Goal: Task Accomplishment & Management: Complete application form

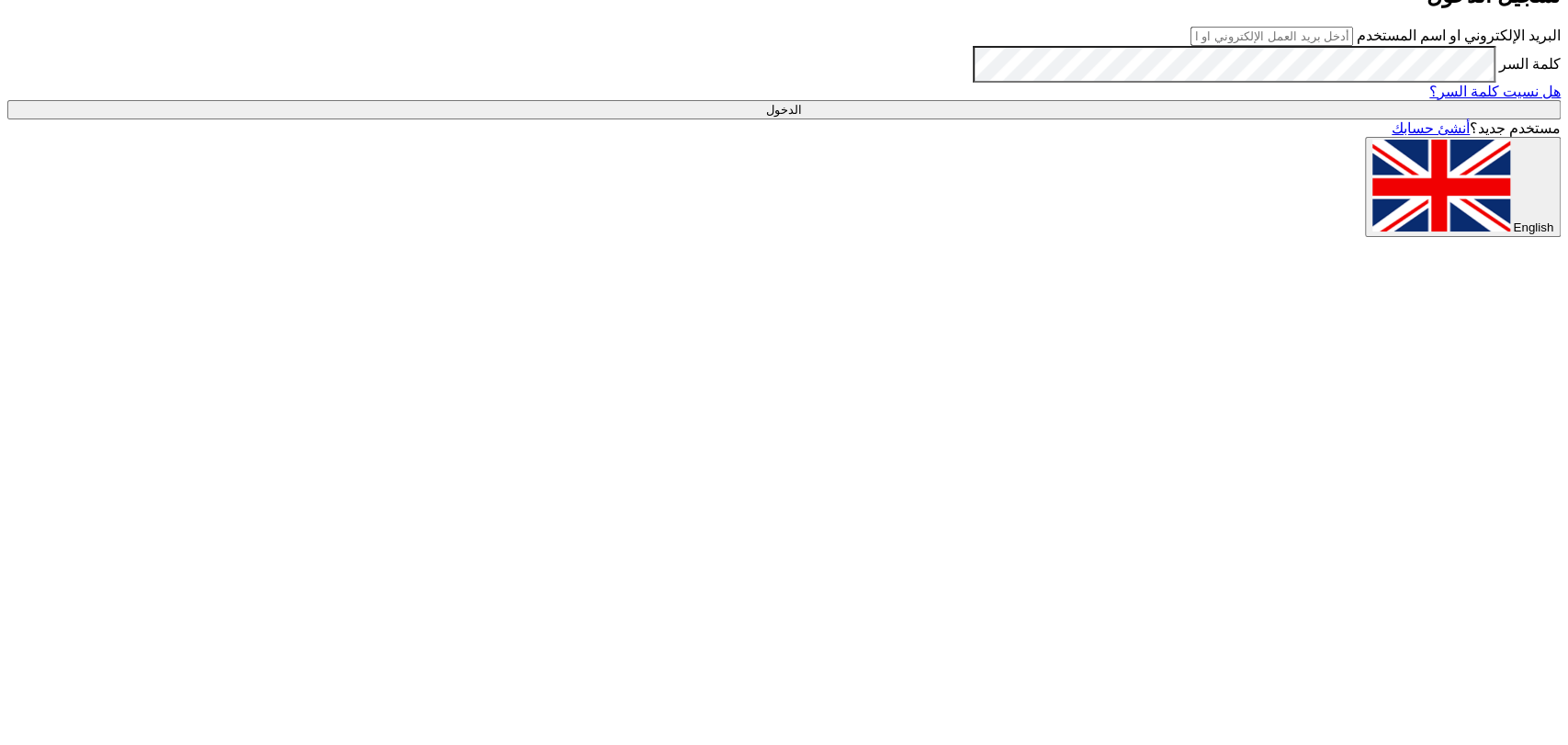
type input "[EMAIL_ADDRESS][DOMAIN_NAME]"
click at [1074, 119] on input "الدخول" at bounding box center [784, 109] width 1553 height 19
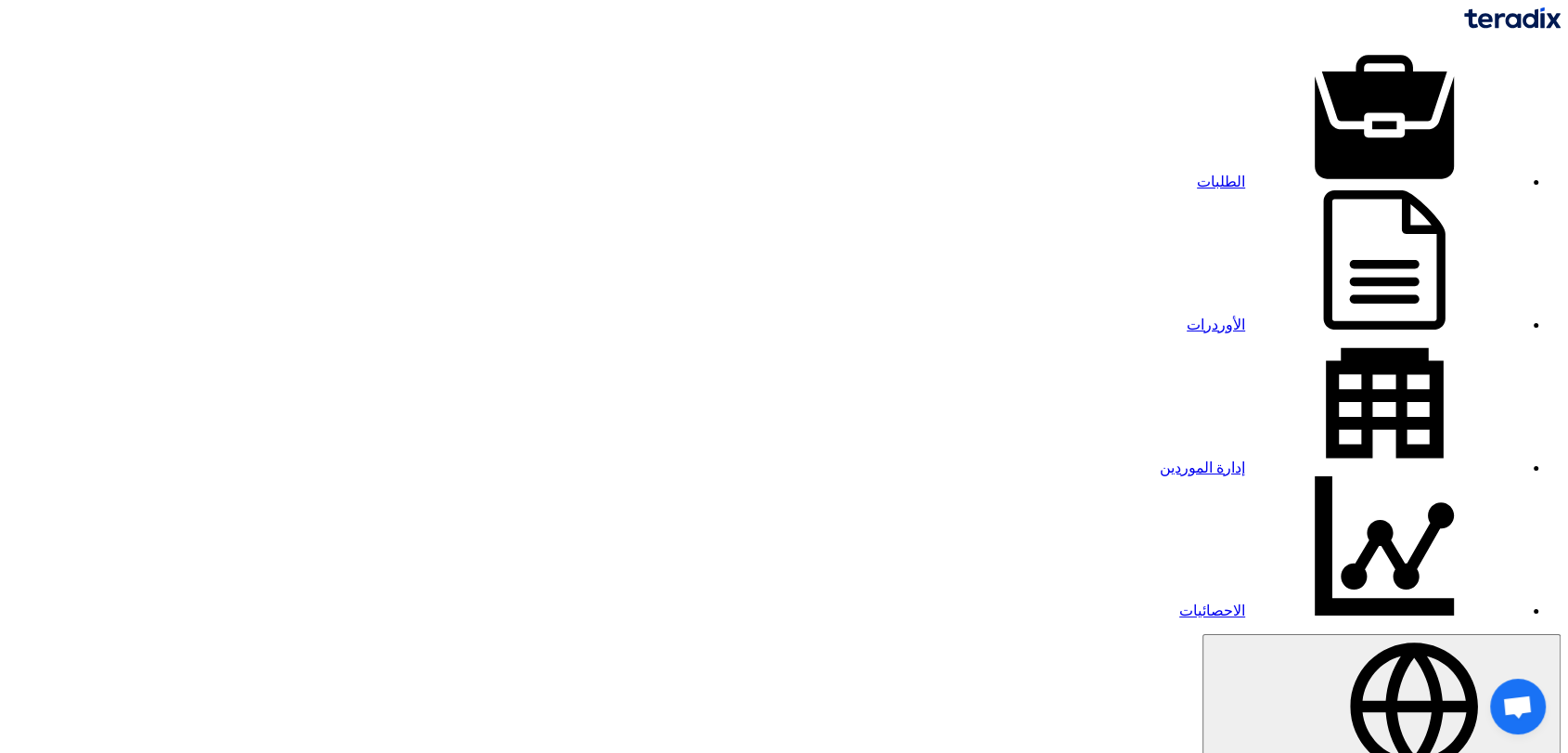
click at [1197, 174] on link "الطلبات" at bounding box center [1360, 181] width 326 height 16
click at [1159, 459] on link "إدارة الموردين" at bounding box center [1341, 467] width 364 height 16
type input "د"
paste input "10015166"
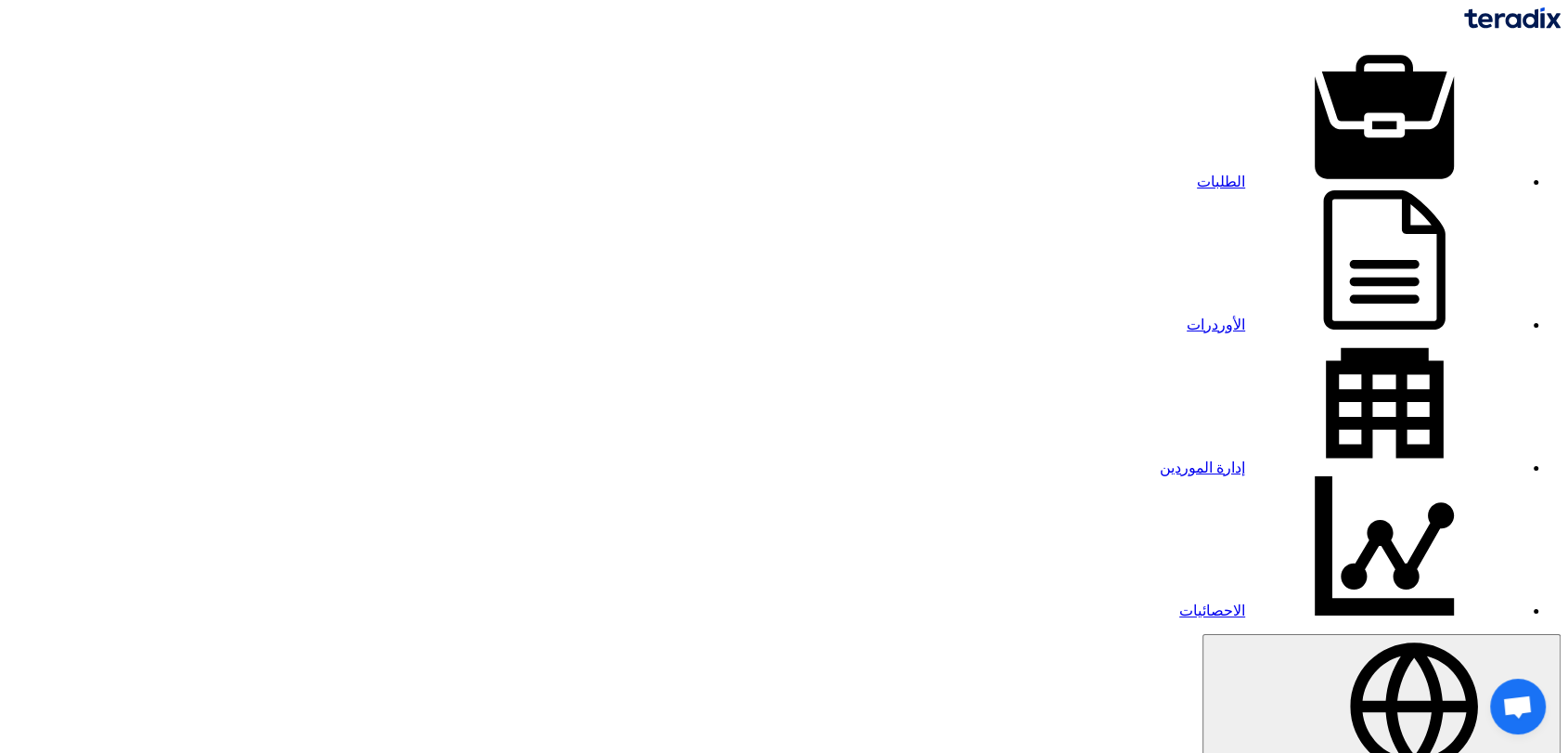
type input "10015166"
checkbox input "true"
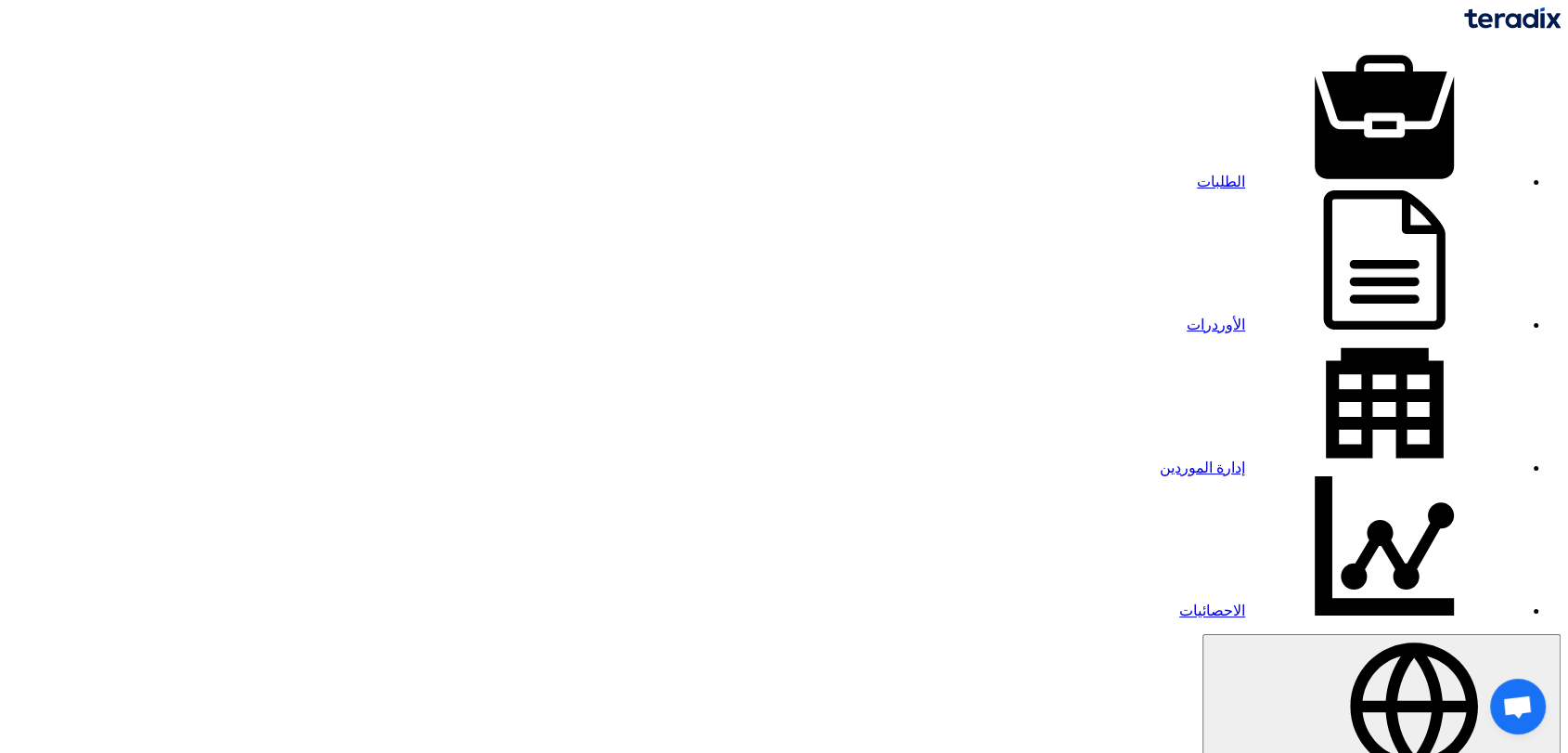
paste input "Medical Equipment"
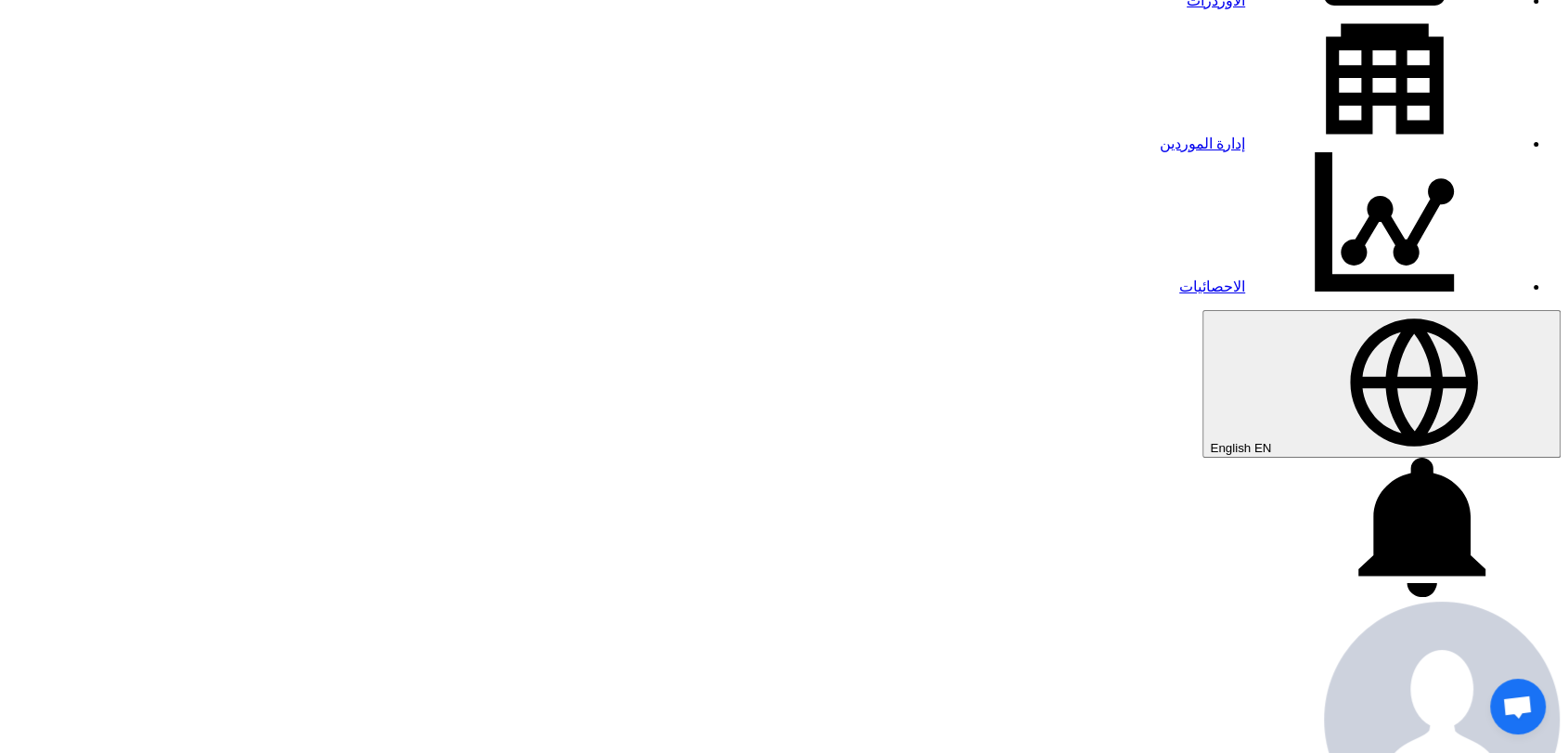
scroll to position [412, 0]
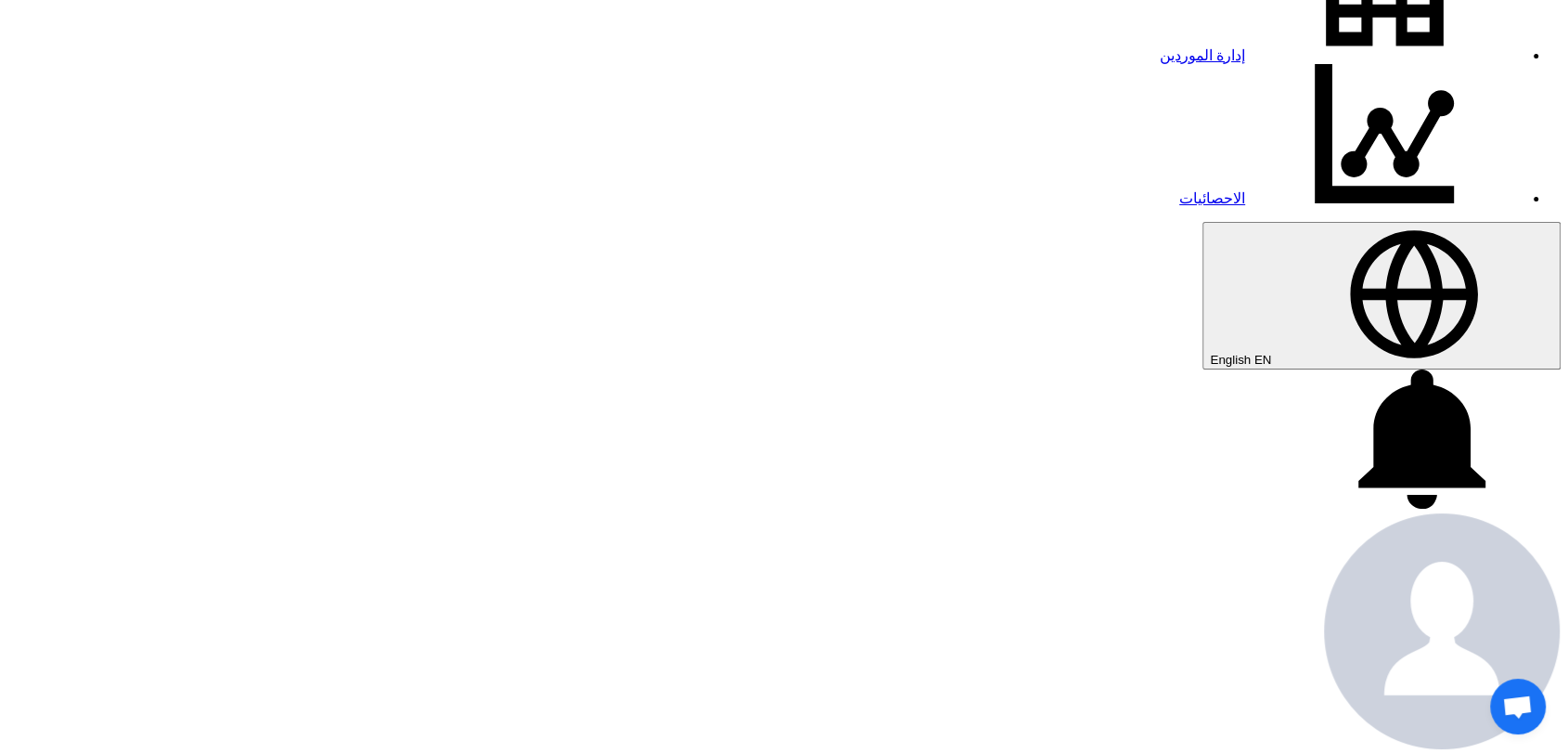
type input "Medical Equipment - 911"
type input "[DATE]"
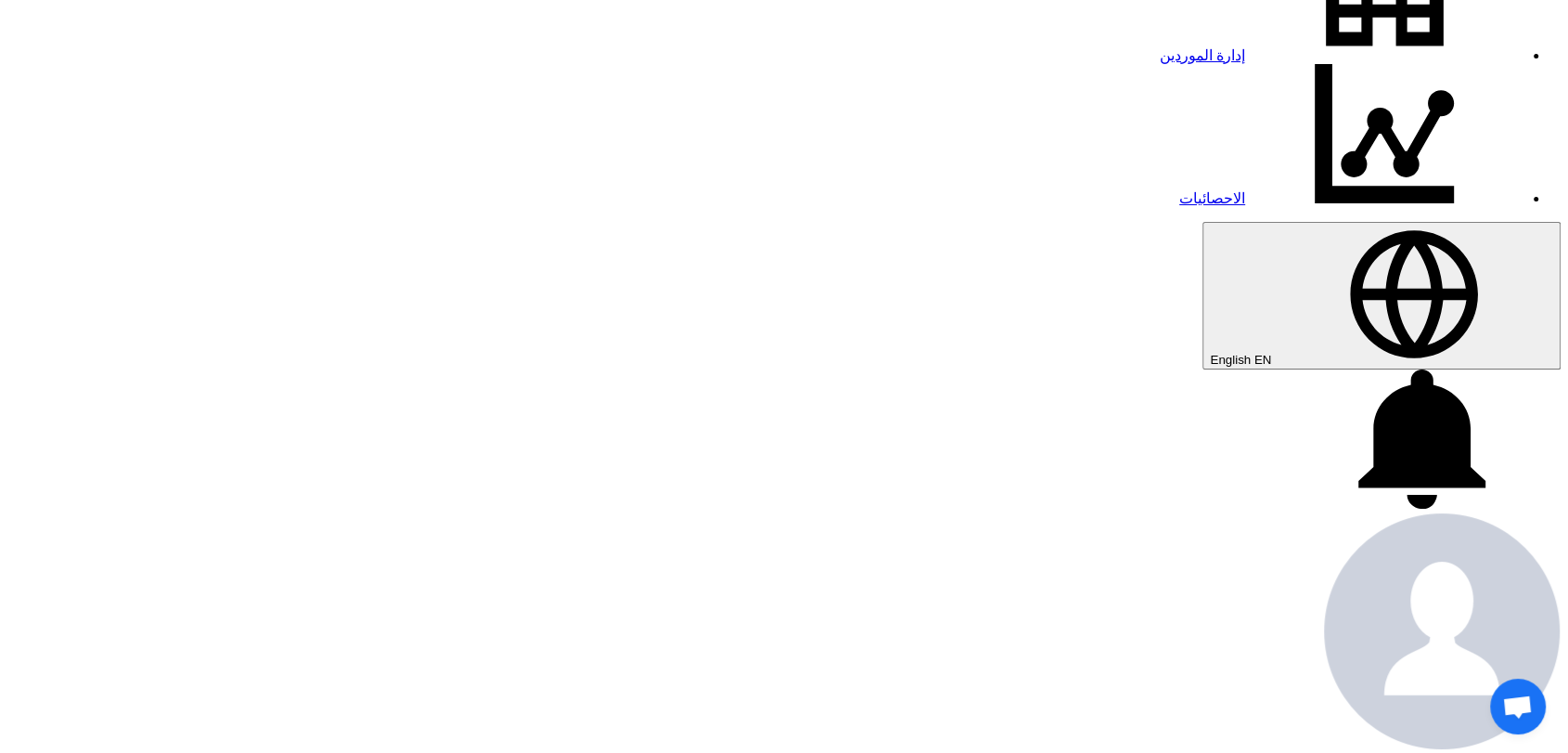
type input "12"
type input "59"
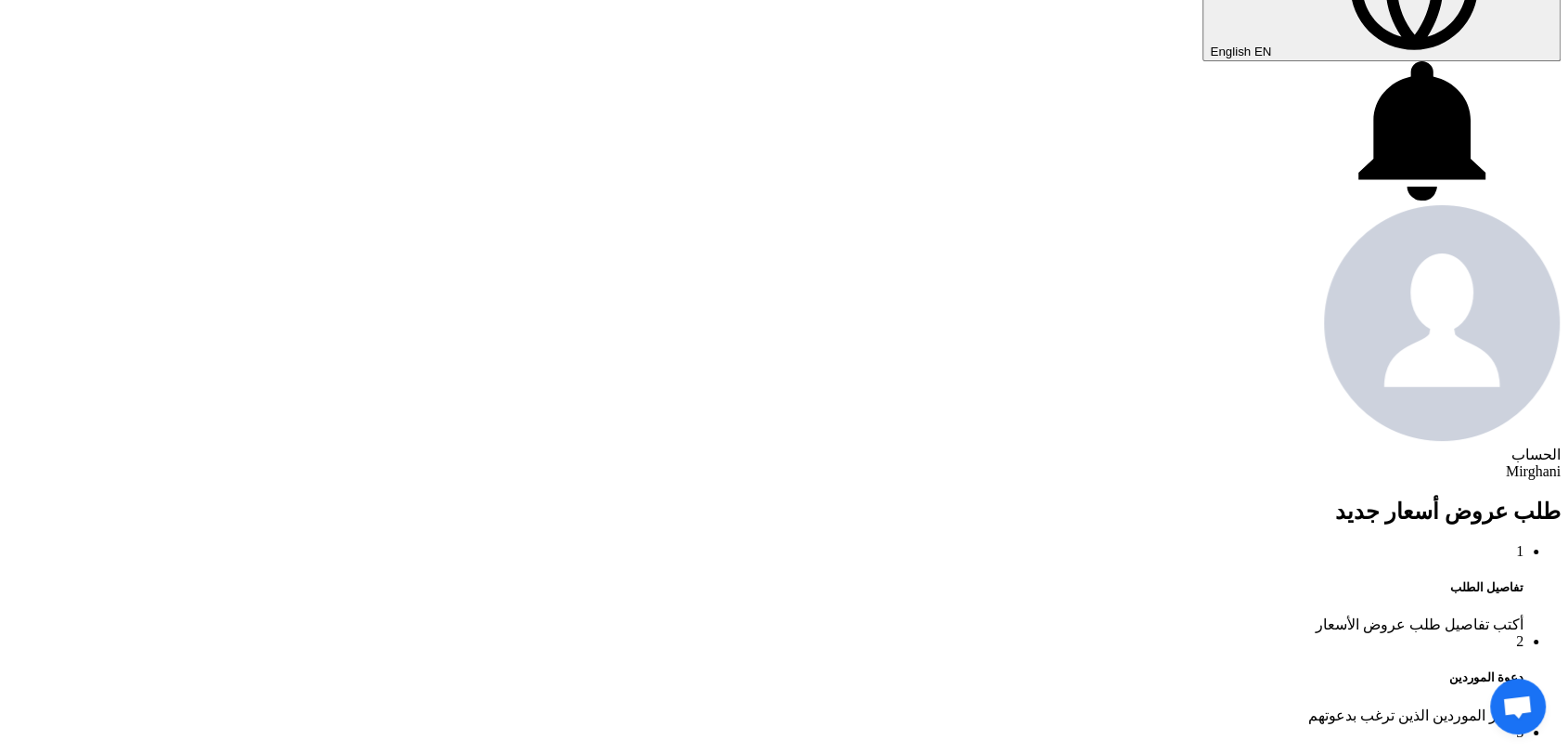
scroll to position [721, 0]
paste input "8100015829"
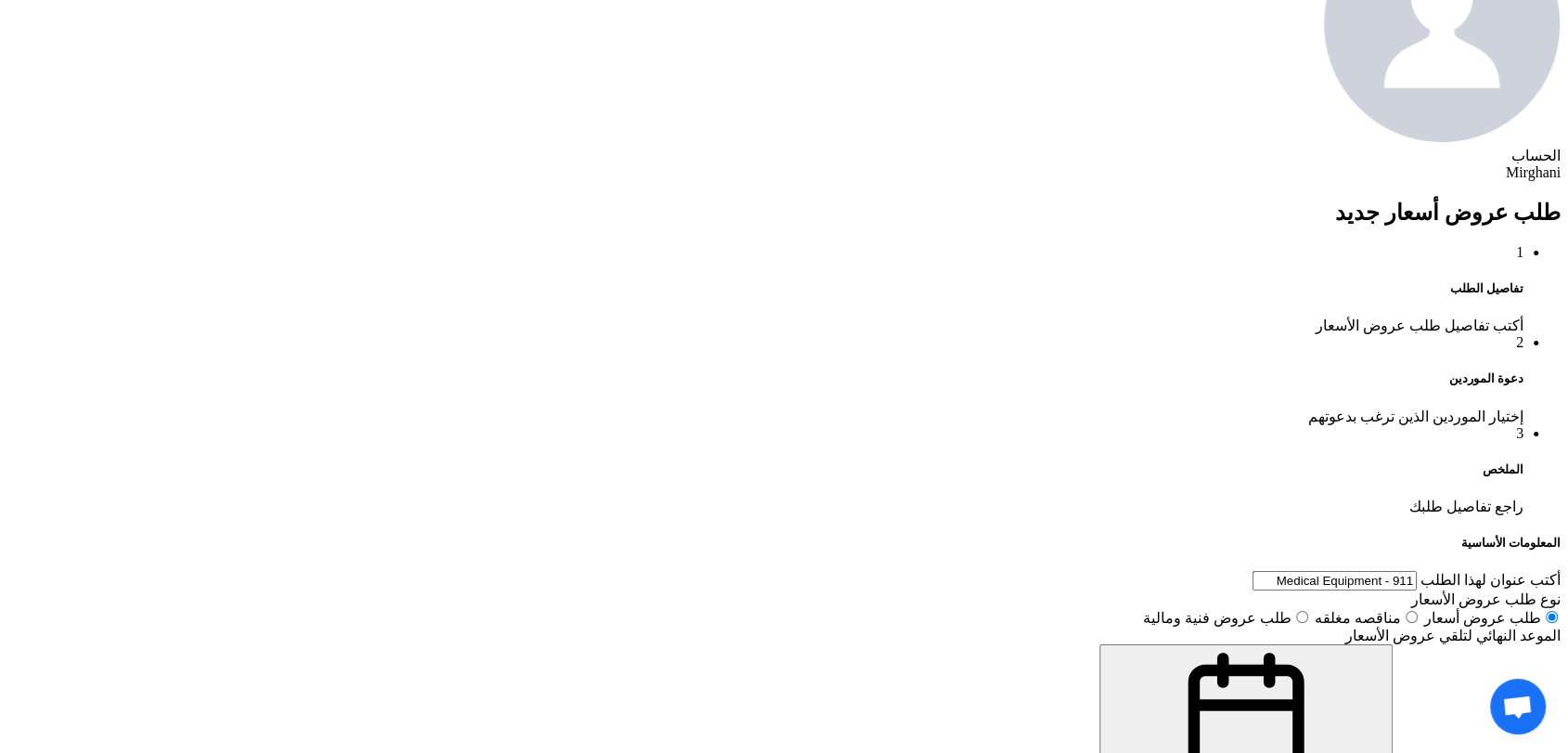
scroll to position [1031, 0]
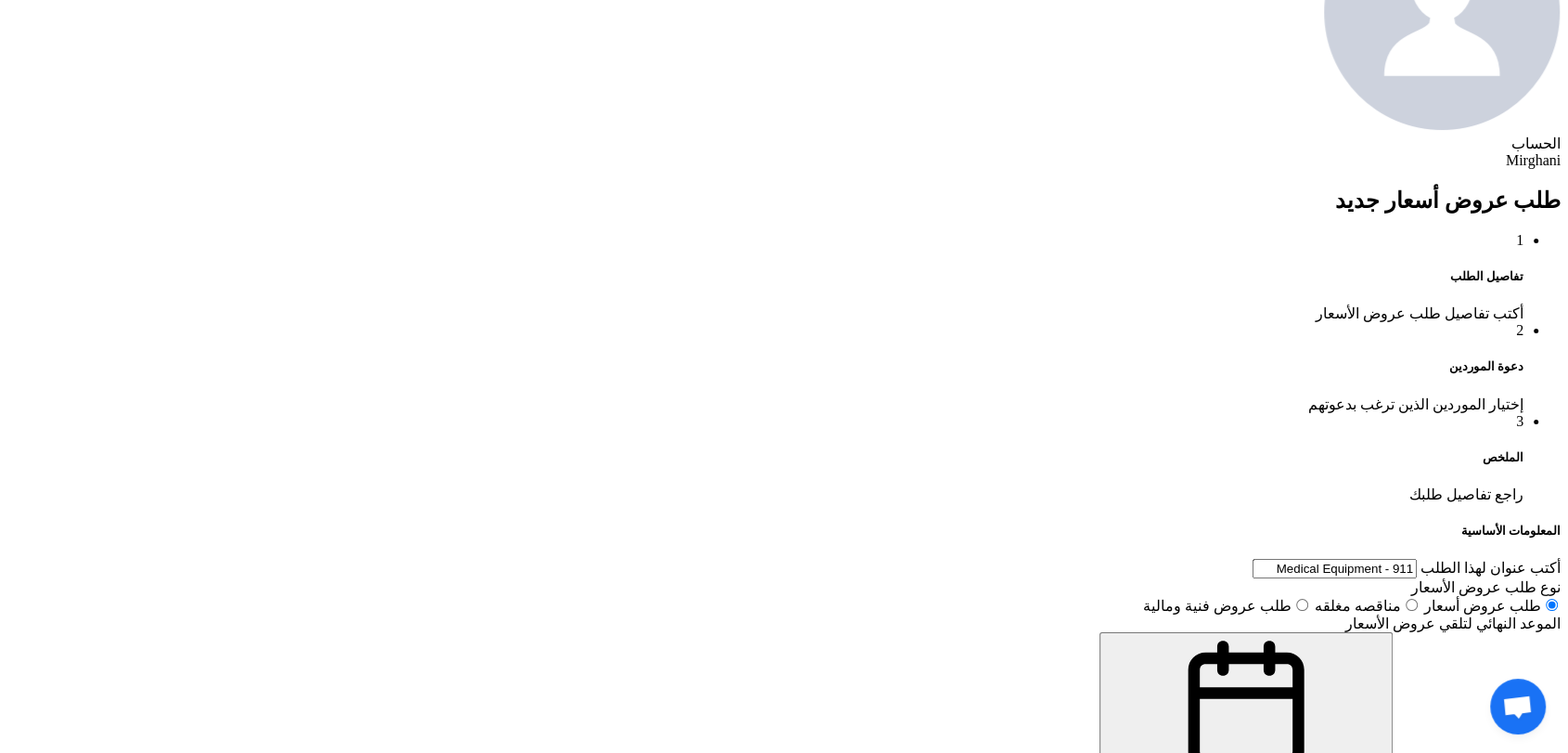
type input "8100015829"
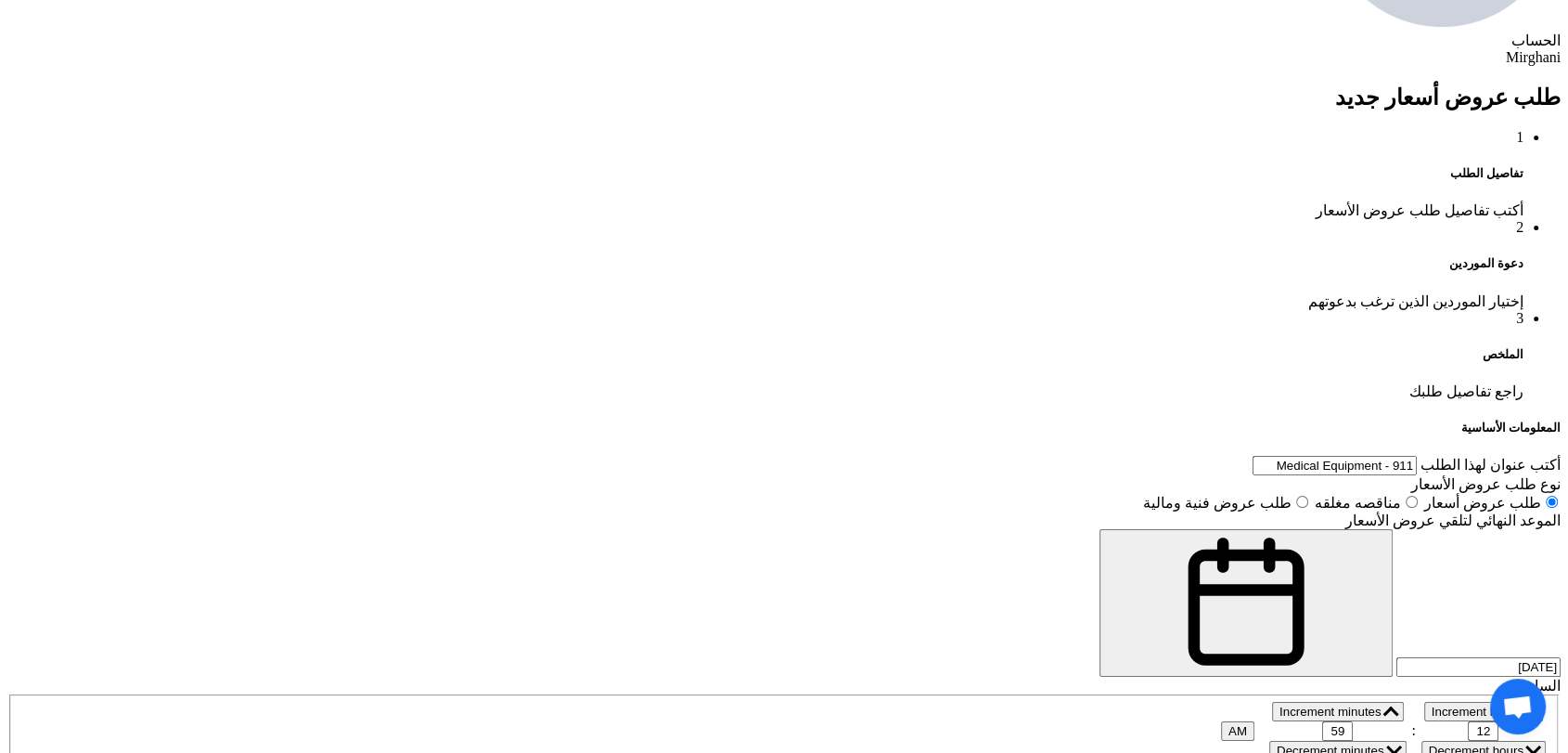
scroll to position [469, 0]
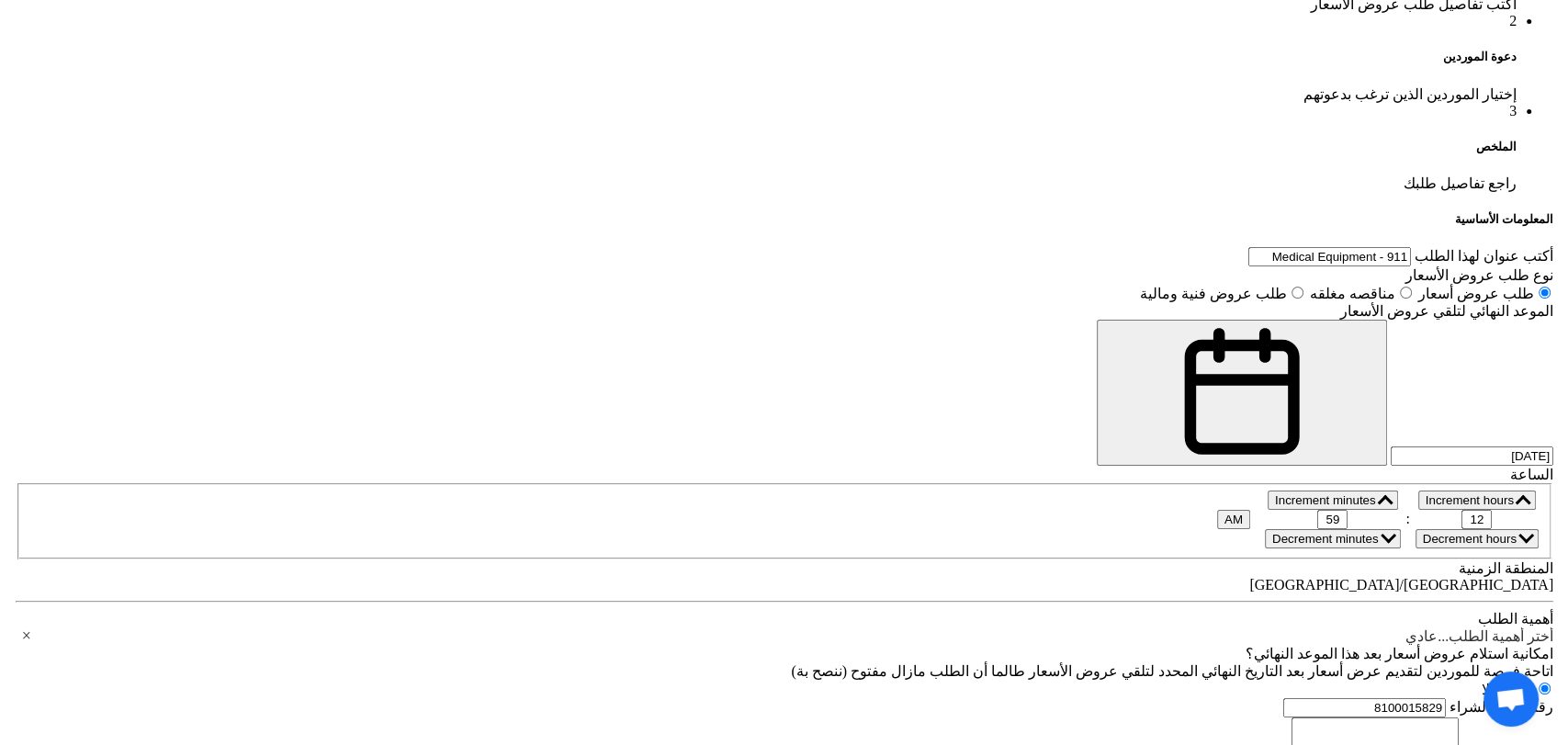
scroll to position [1428, 0]
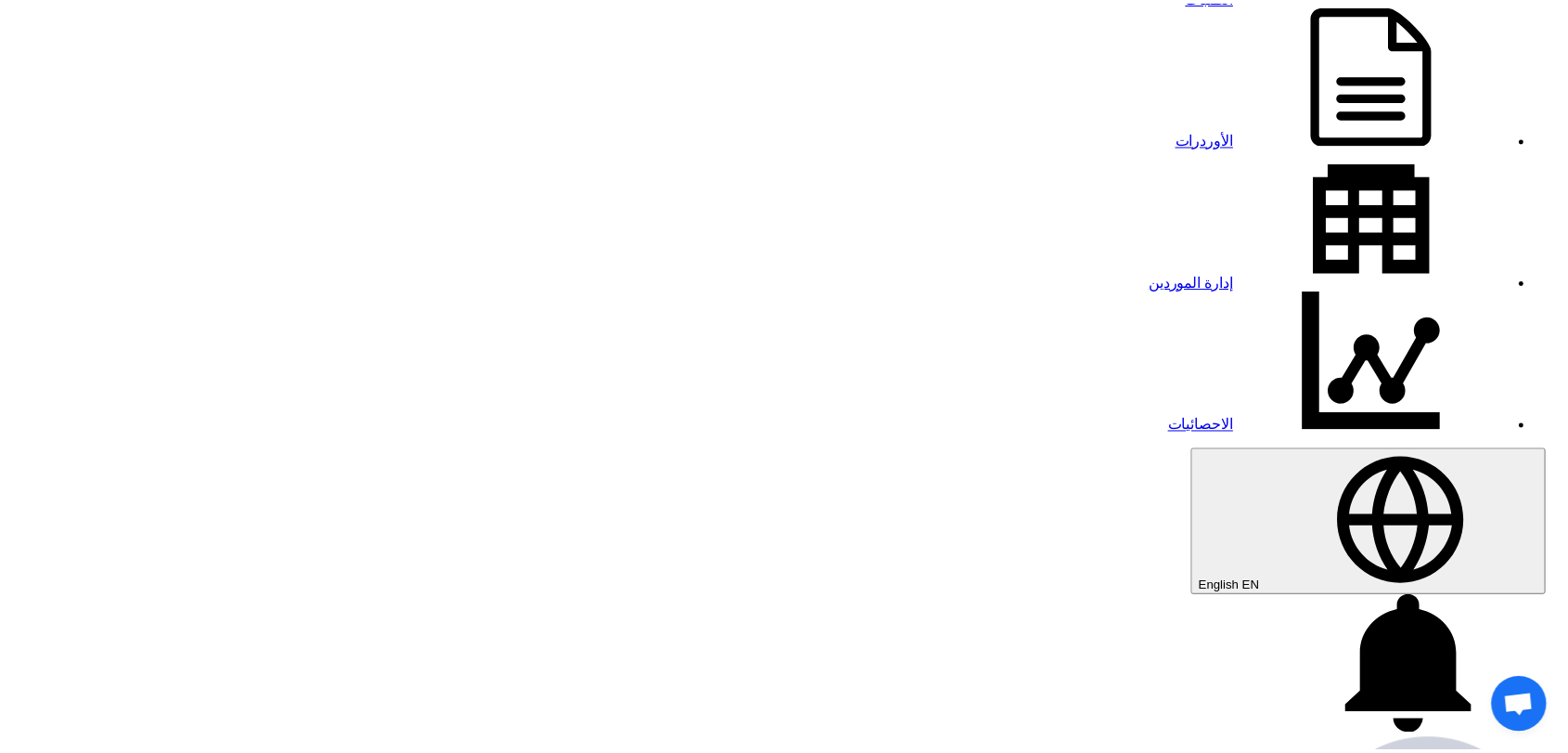
scroll to position [288, 0]
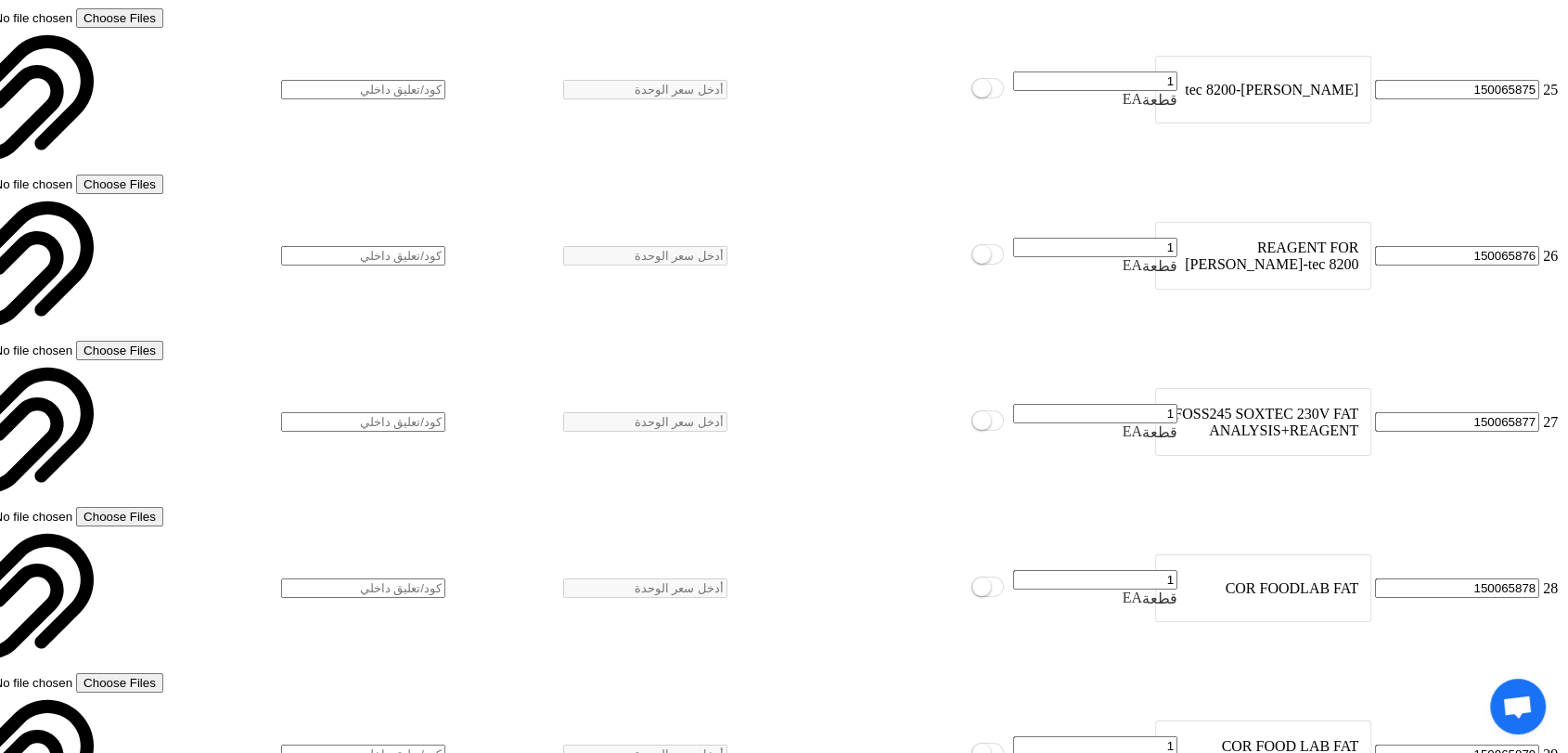
scroll to position [6889, 0]
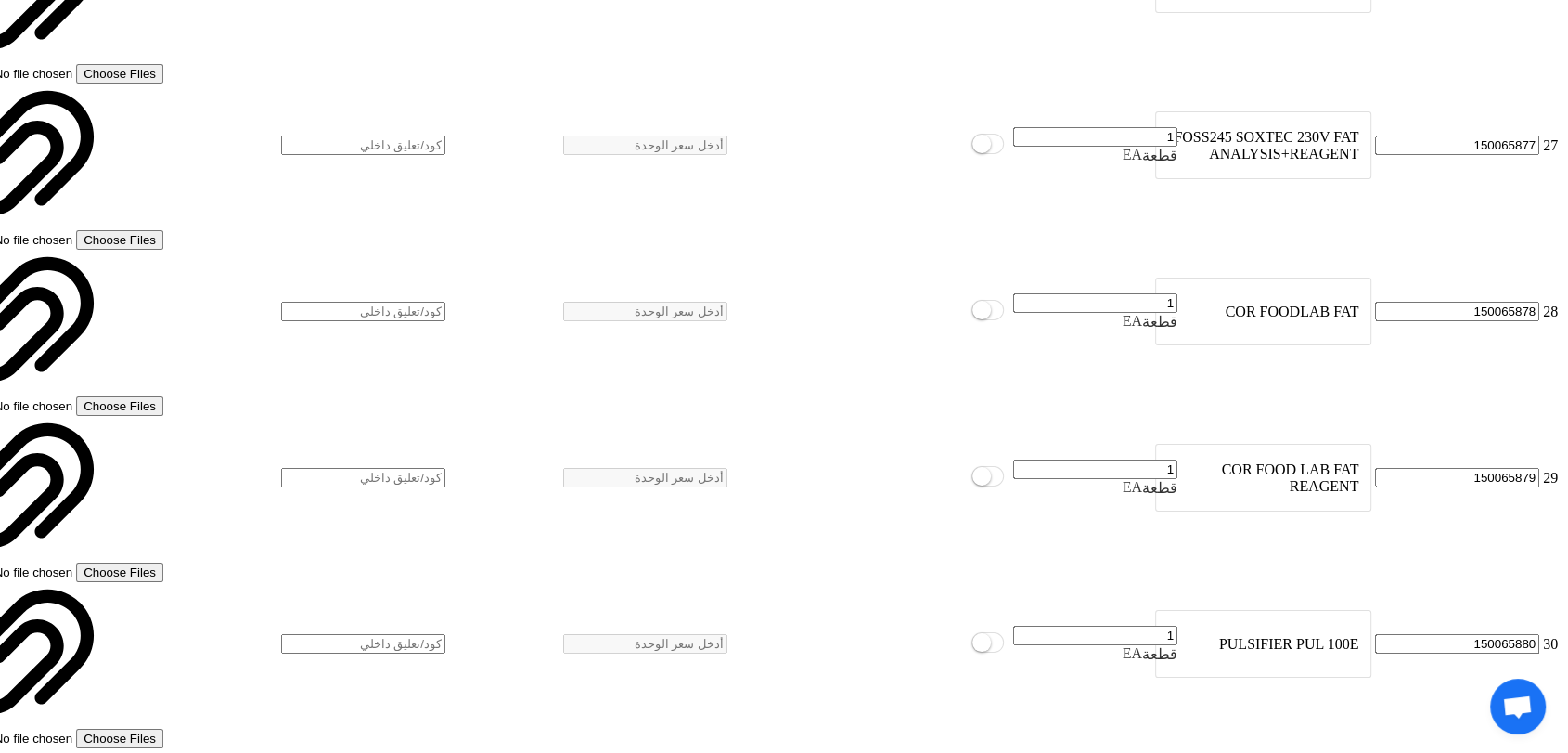
scroll to position [103, 0]
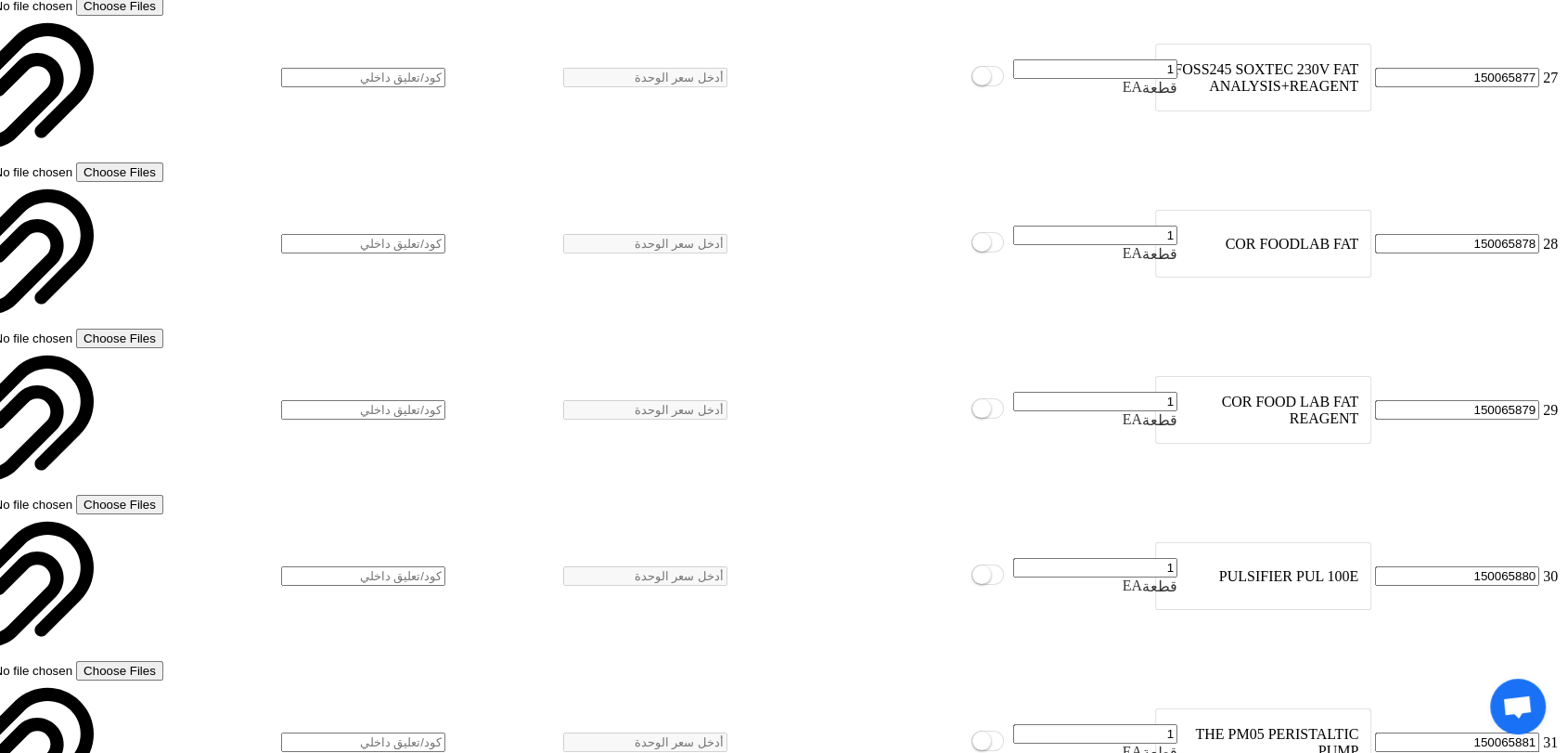
scroll to position [6992, 0]
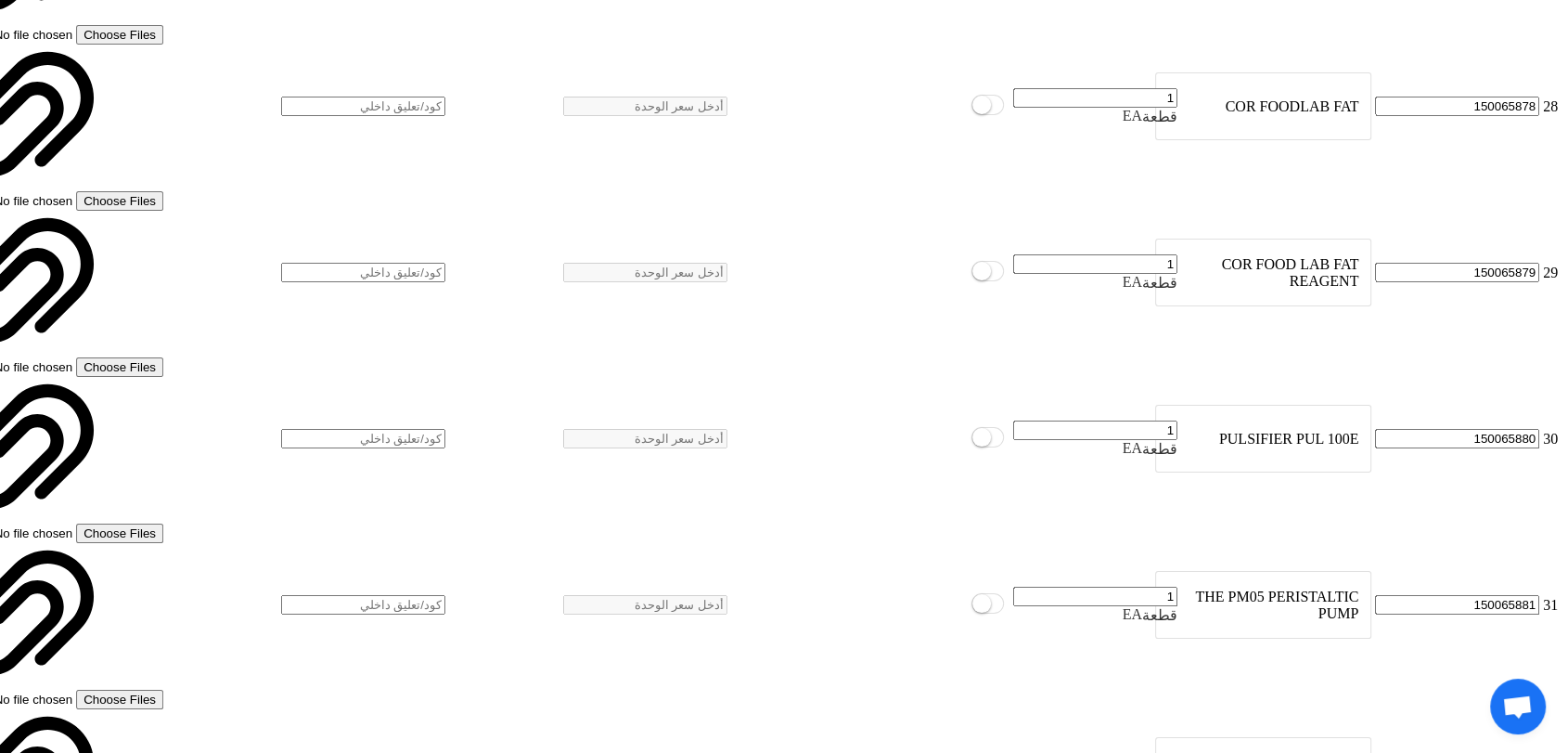
scroll to position [7198, 0]
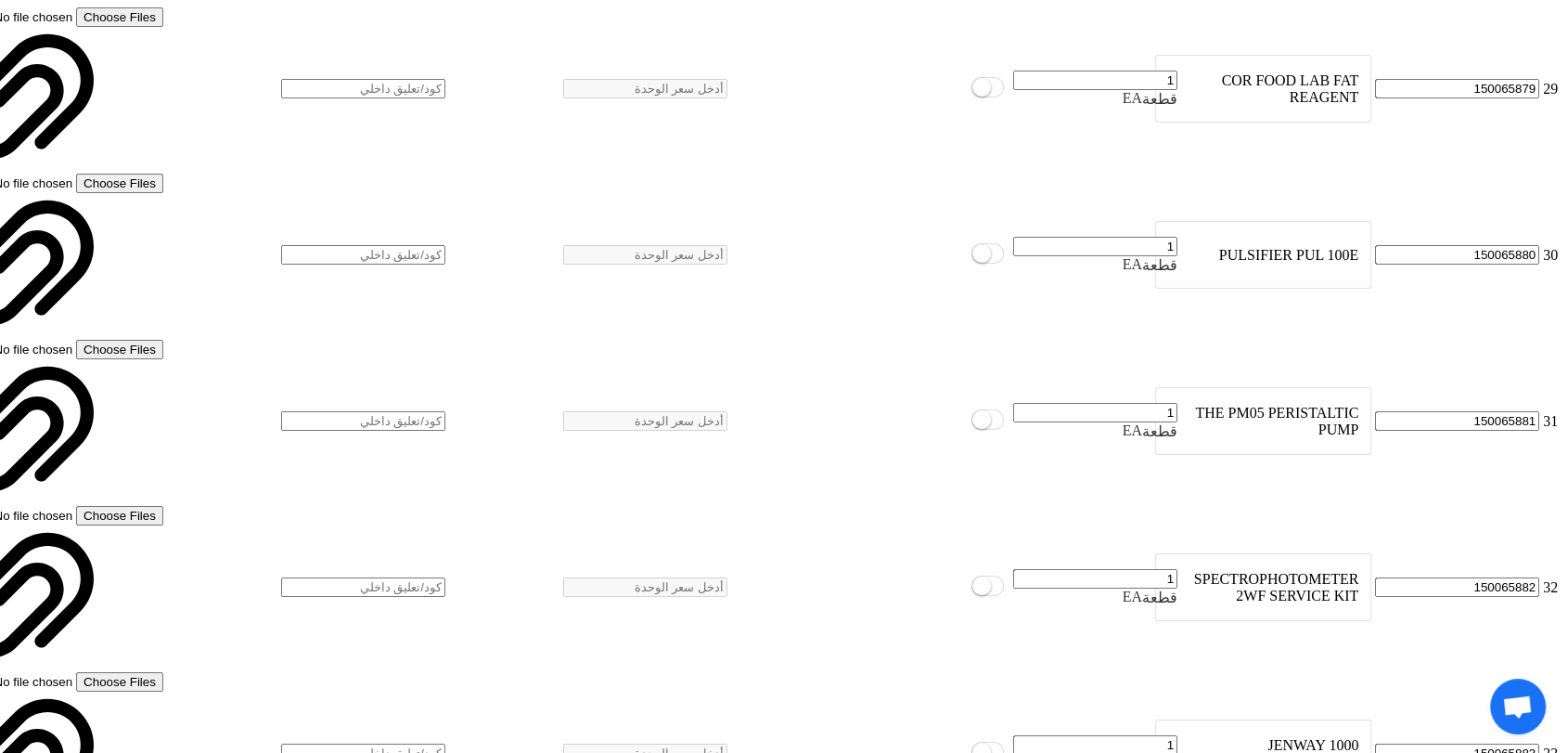
scroll to position [7404, 0]
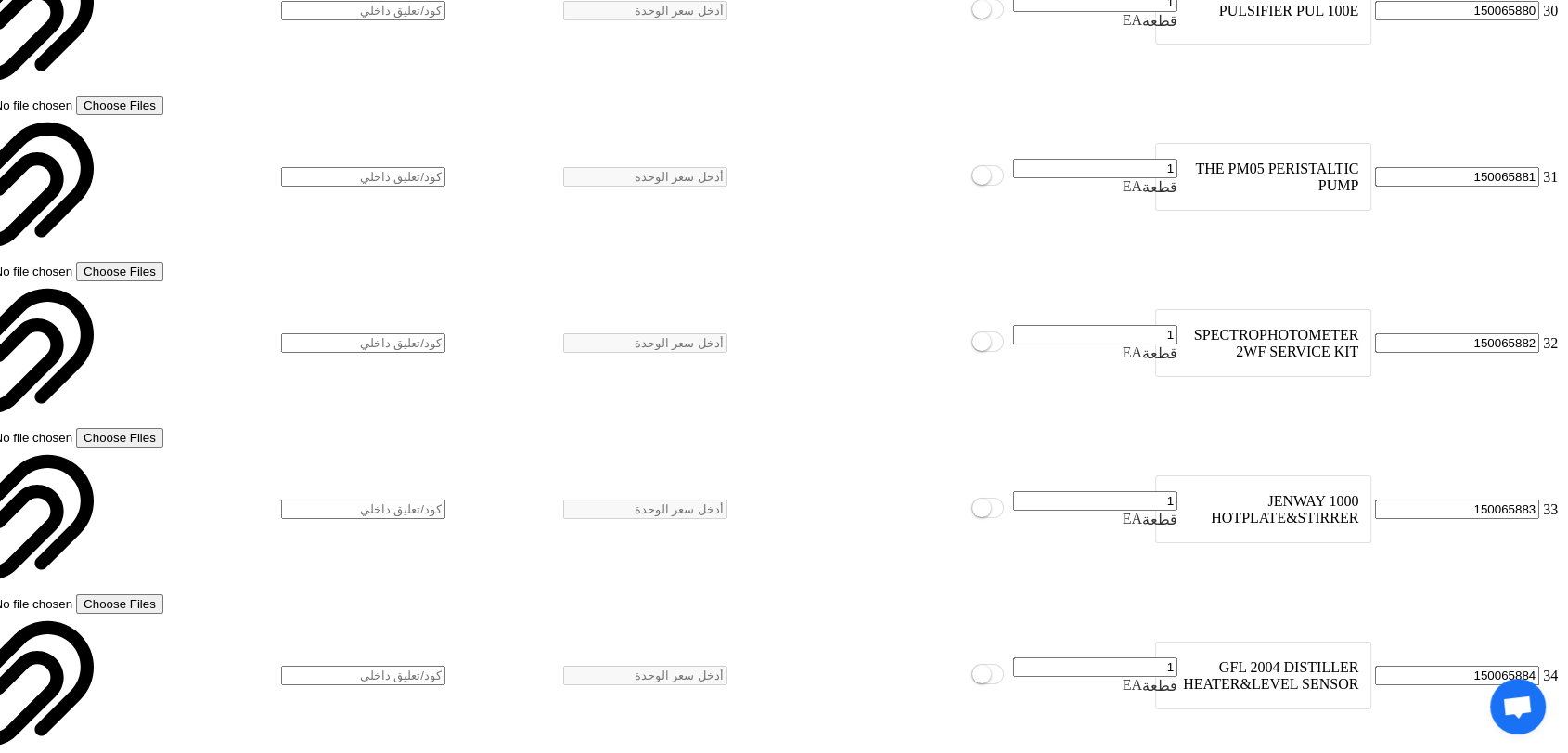
scroll to position [7611, 0]
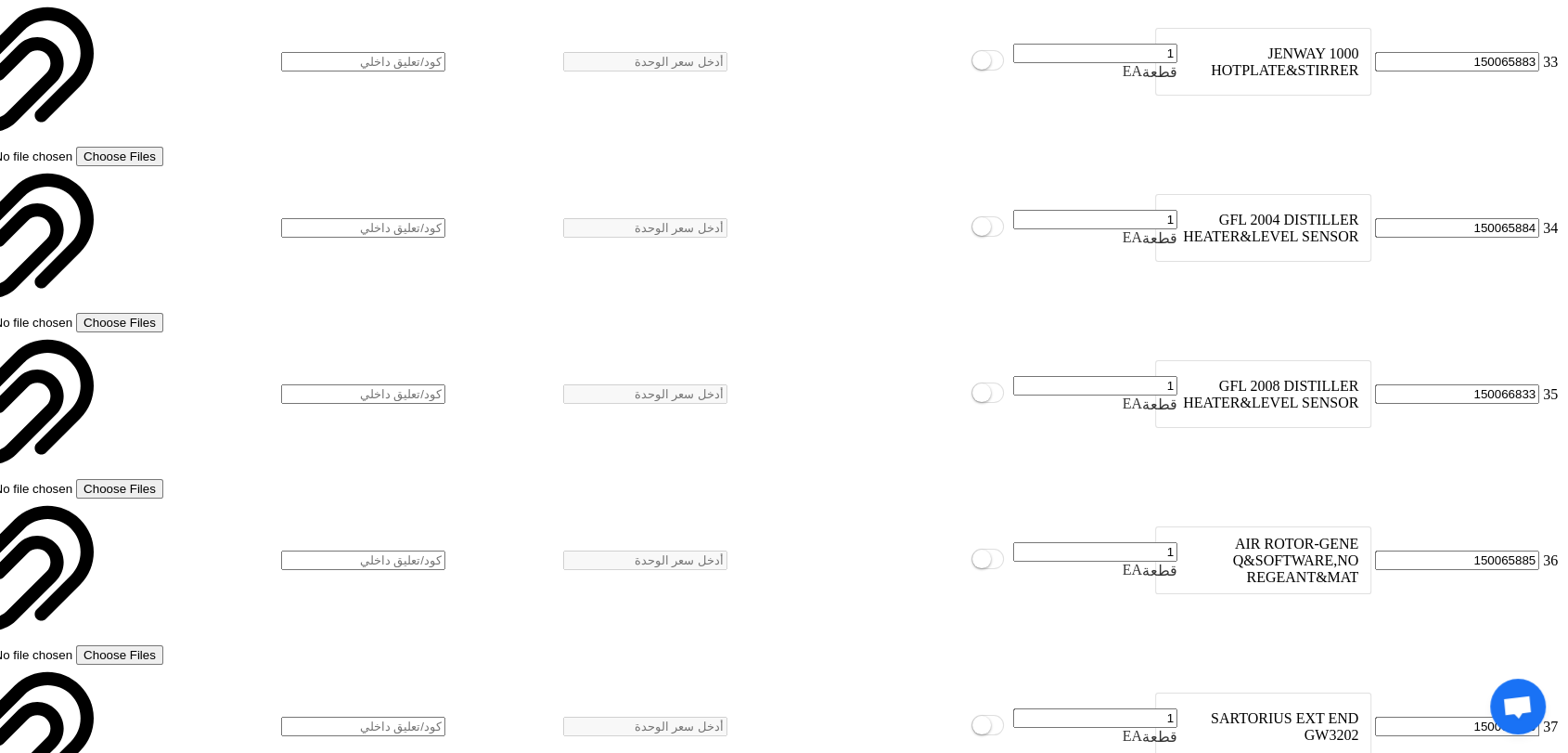
scroll to position [8024, 0]
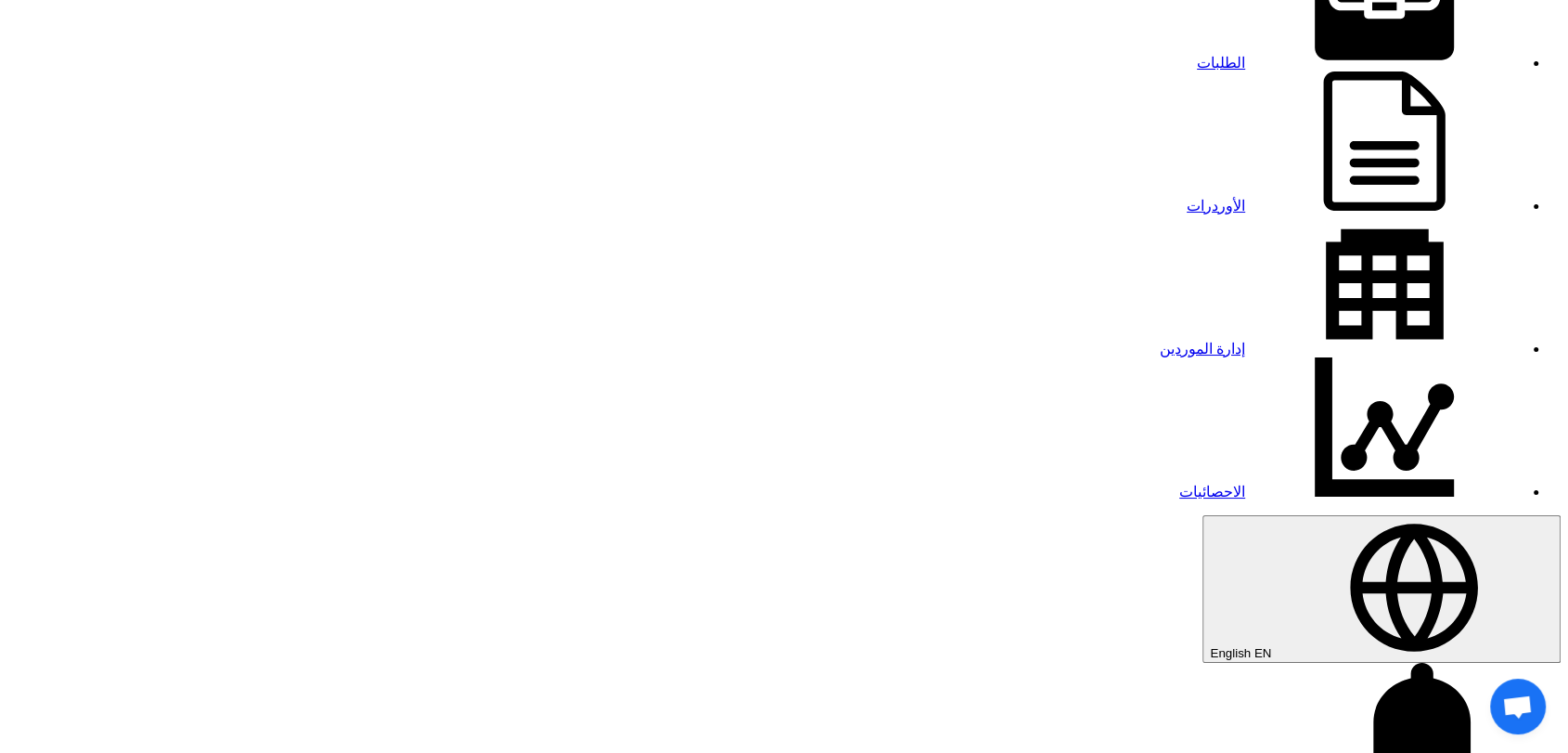
scroll to position [206, 0]
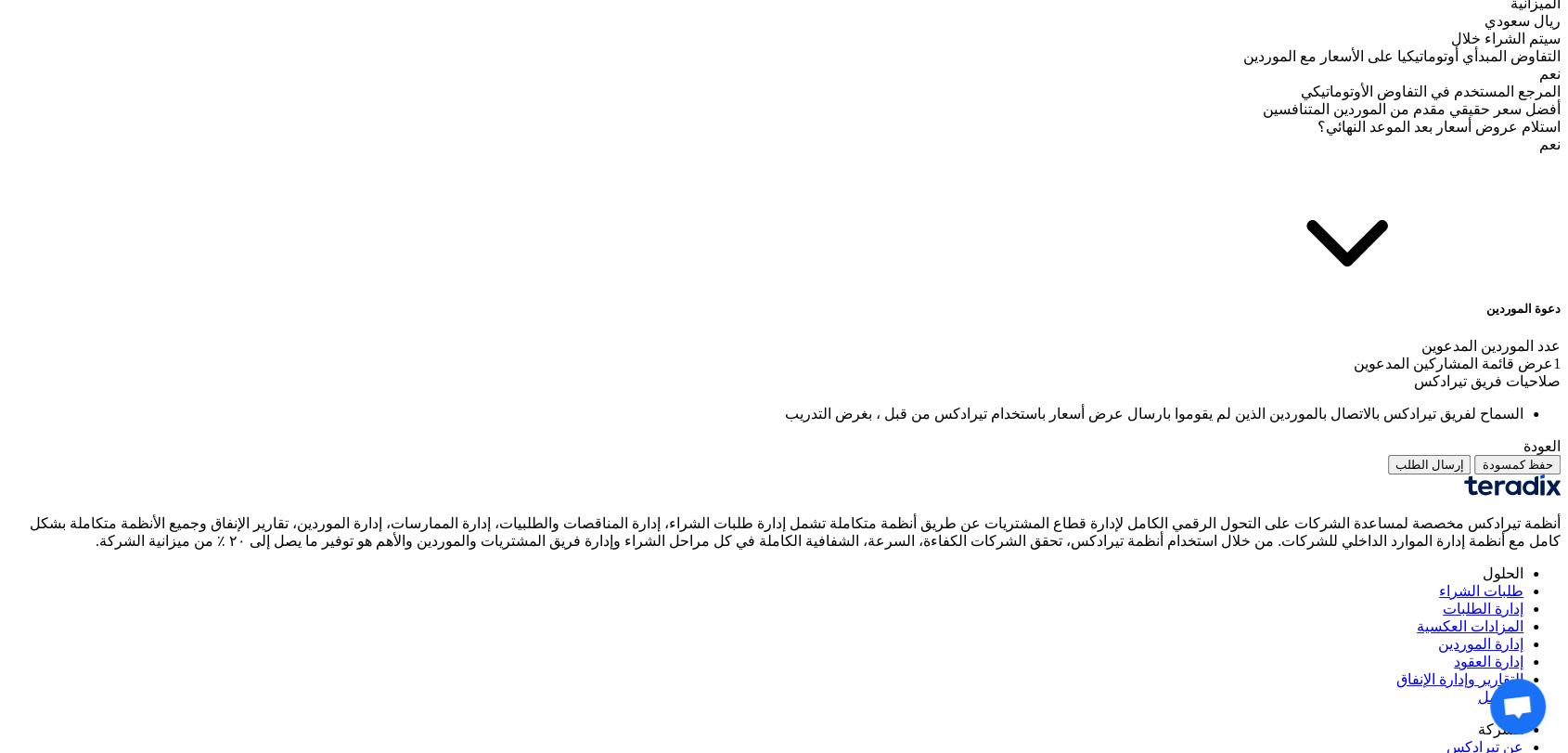
scroll to position [3815, 0]
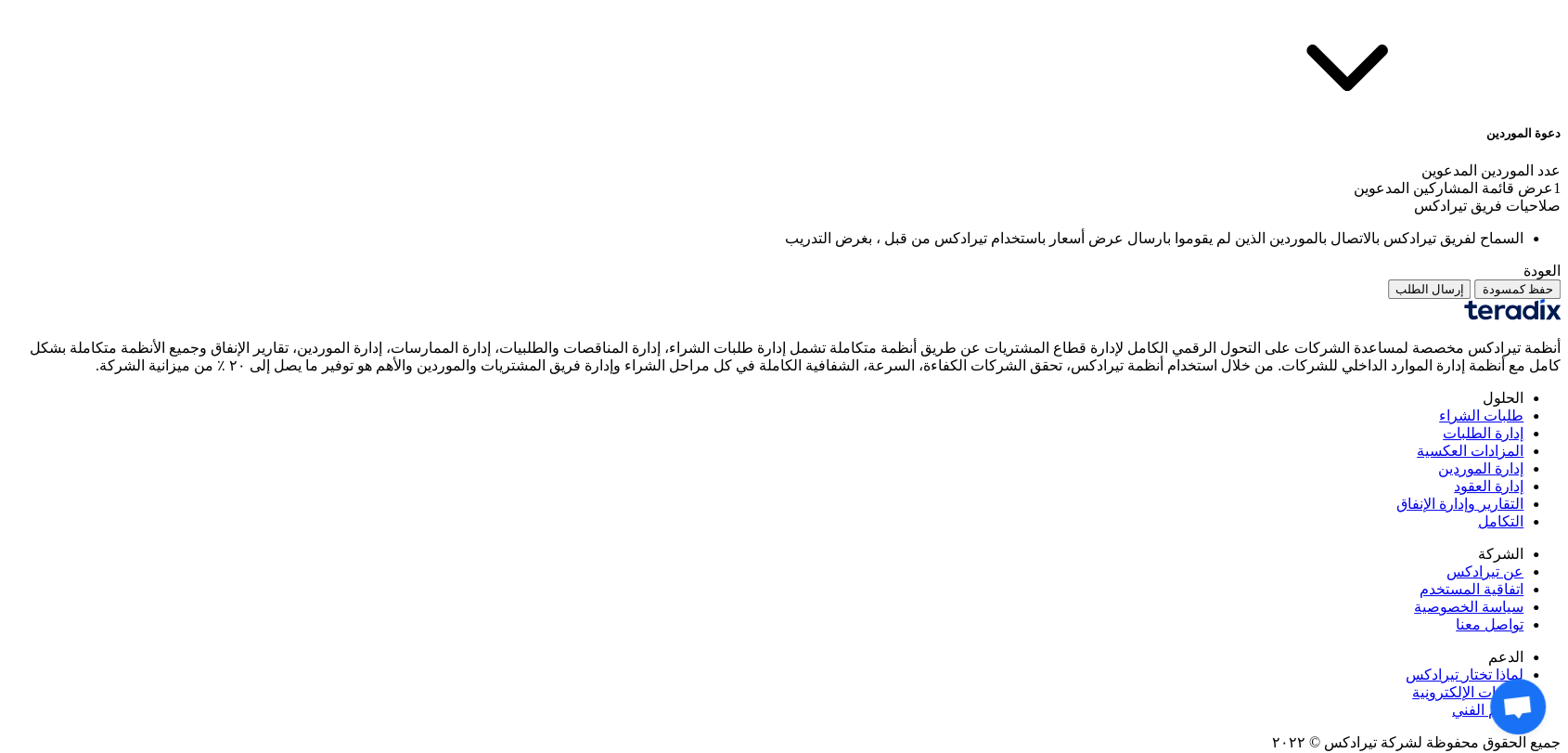
click at [1388, 299] on button "إرسال الطلب" at bounding box center [1430, 288] width 84 height 20
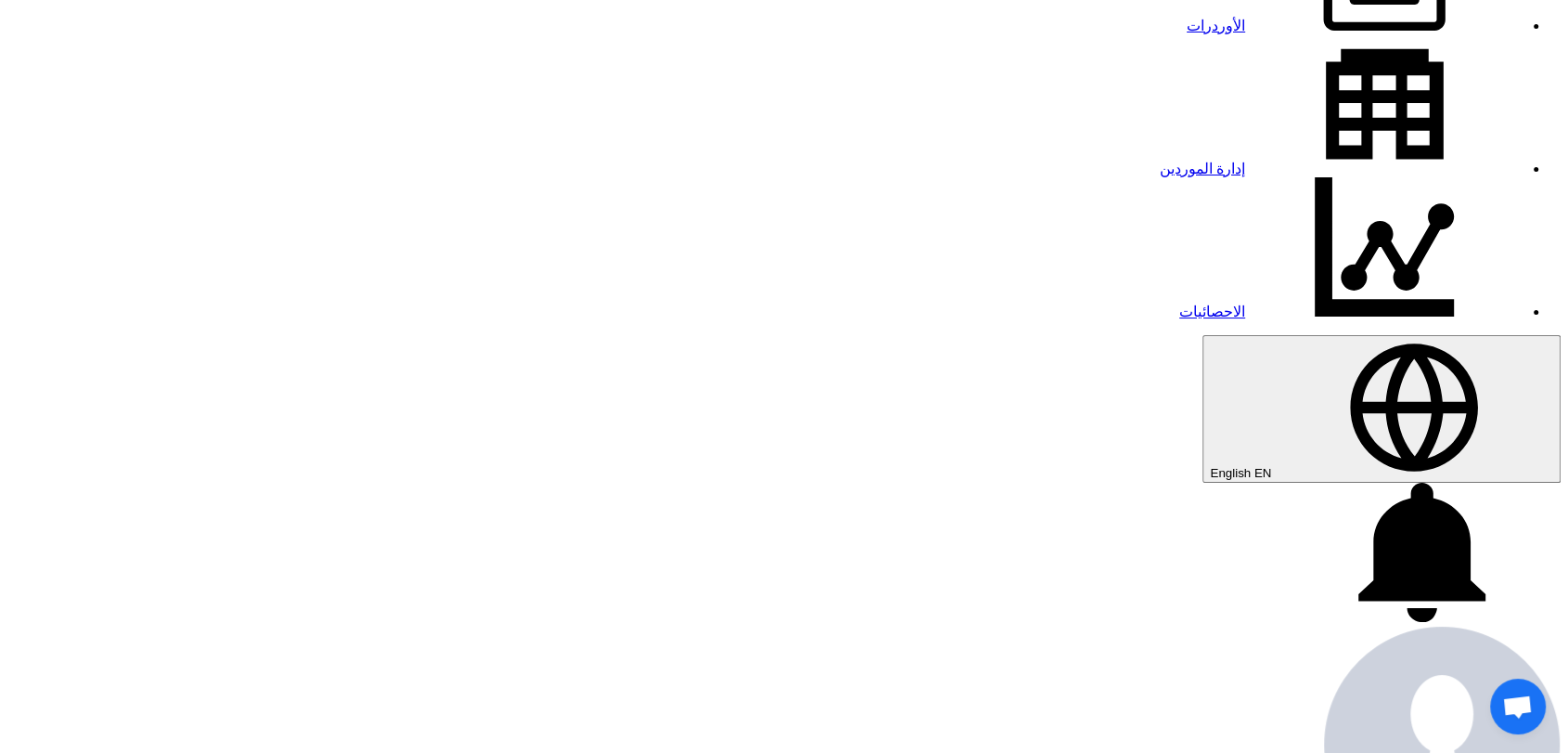
scroll to position [412, 0]
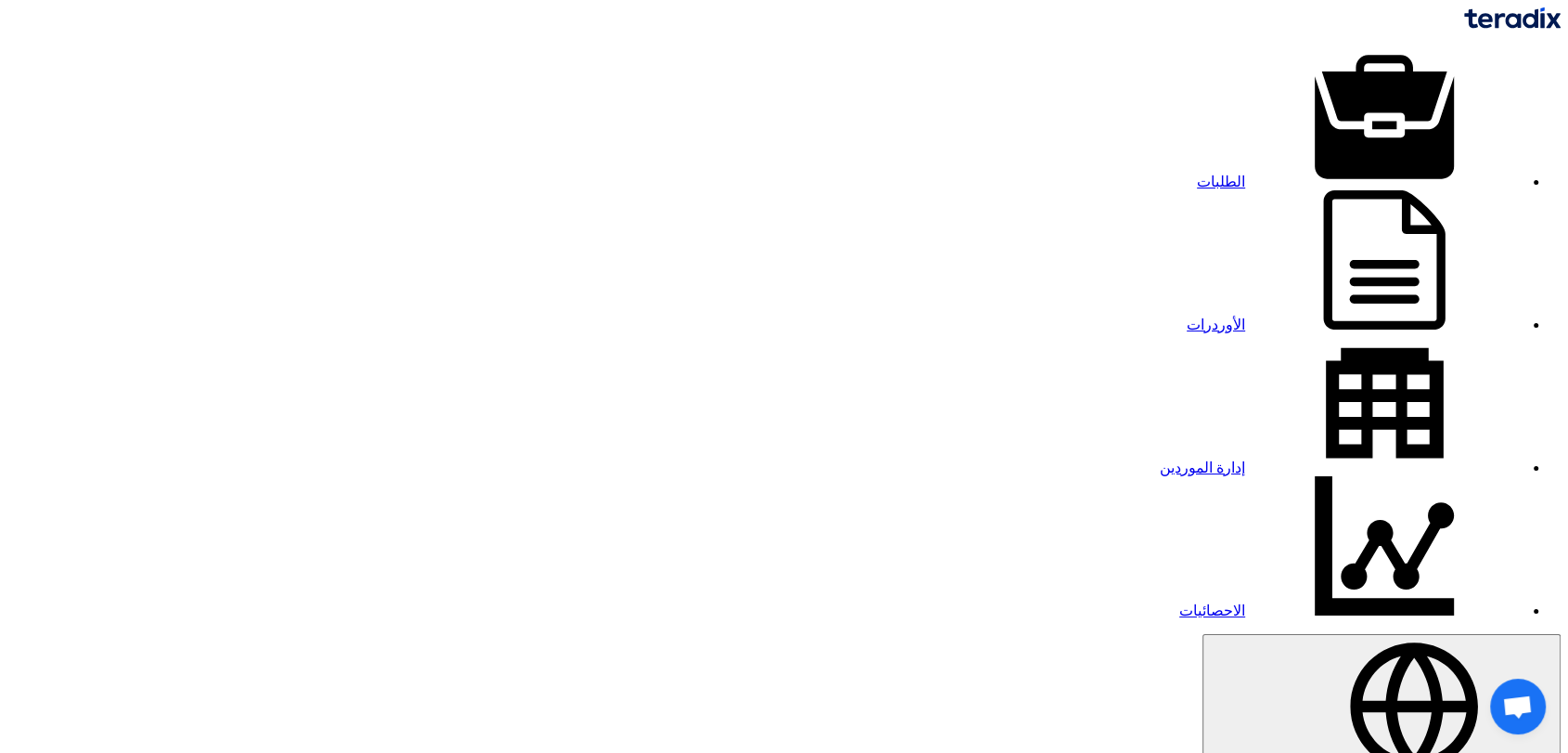
drag, startPoint x: 1281, startPoint y: 84, endPoint x: 1354, endPoint y: 81, distance: 73.1
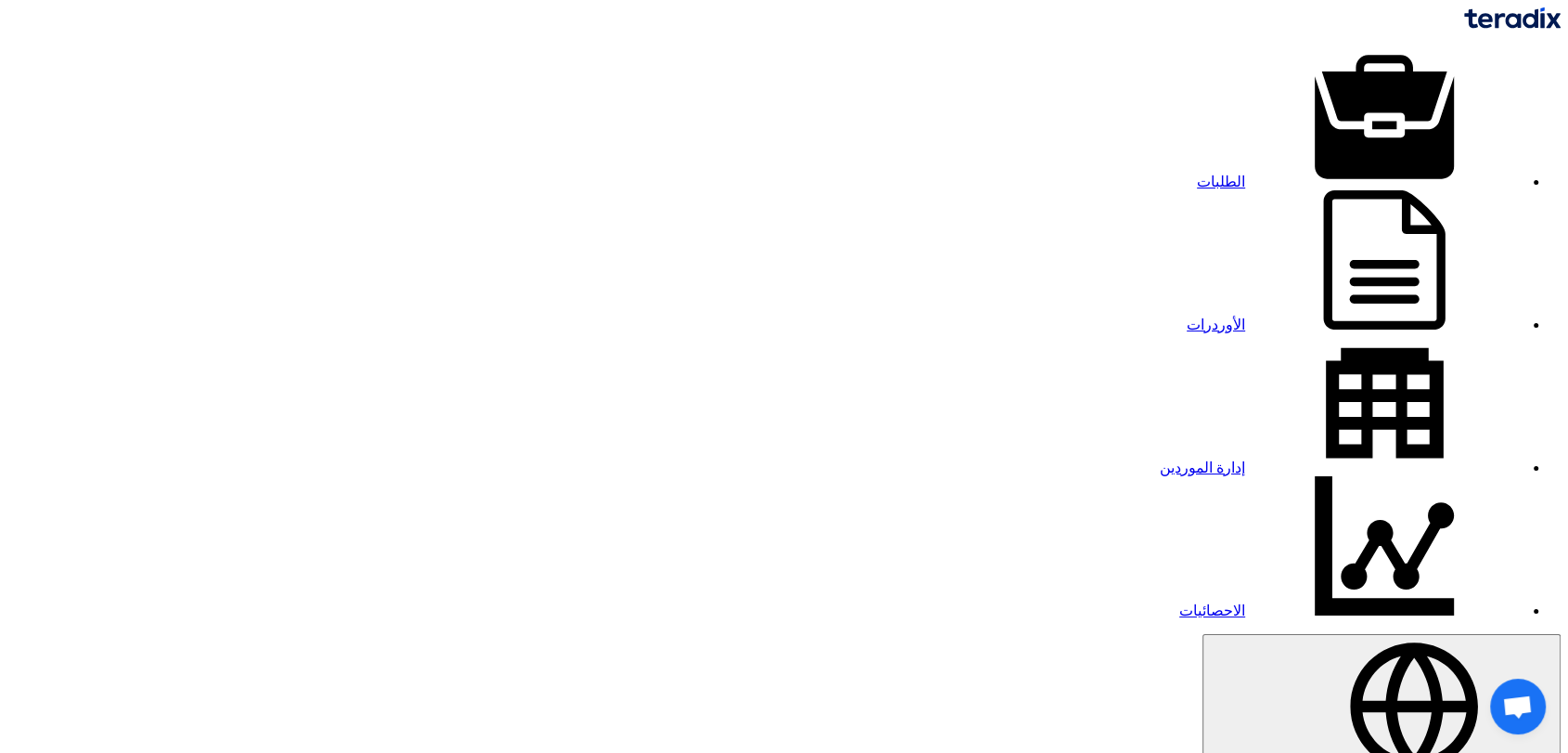
copy div "#71372"
